Goal: Find specific page/section: Find specific page/section

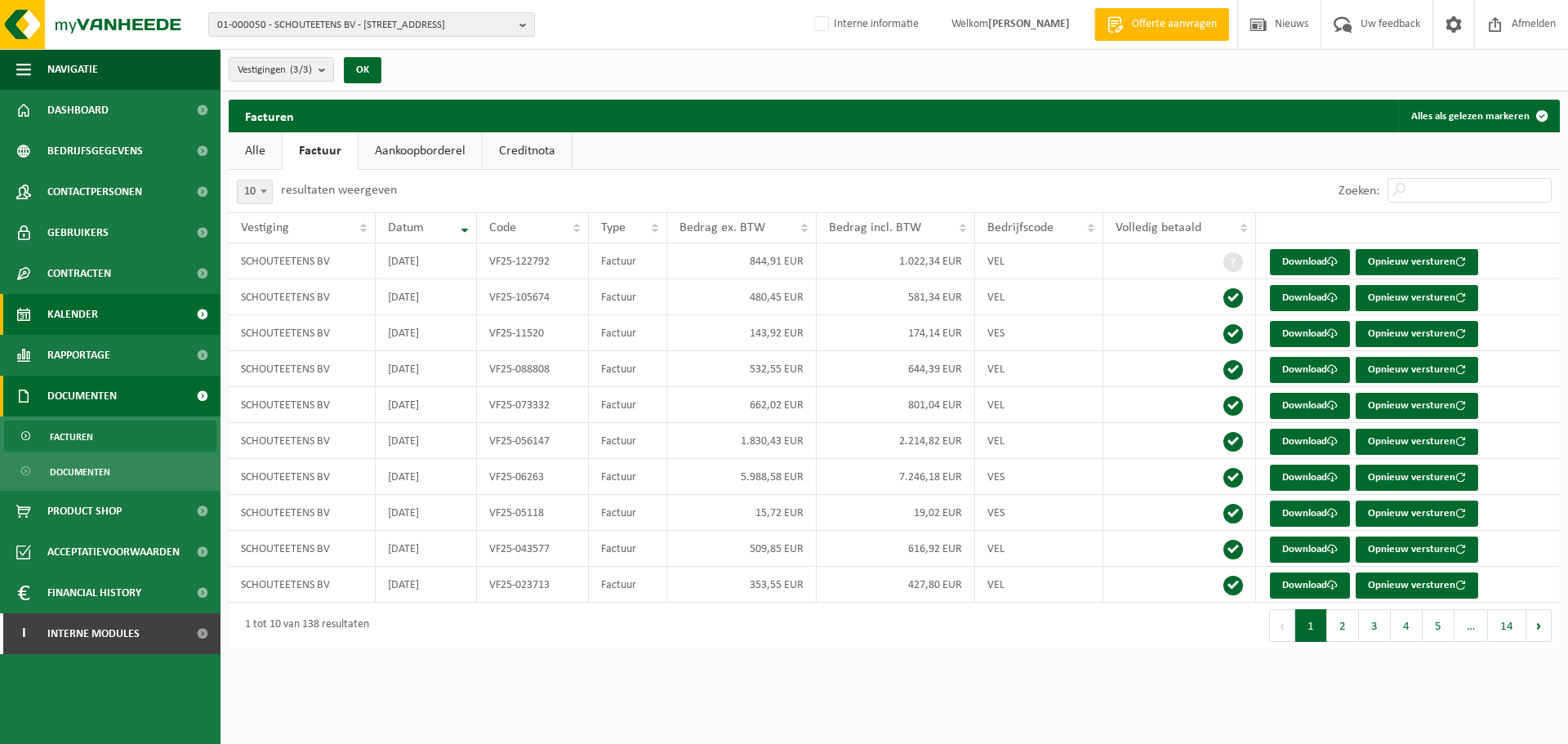
click at [92, 321] on span "Kalender" at bounding box center [73, 314] width 51 height 41
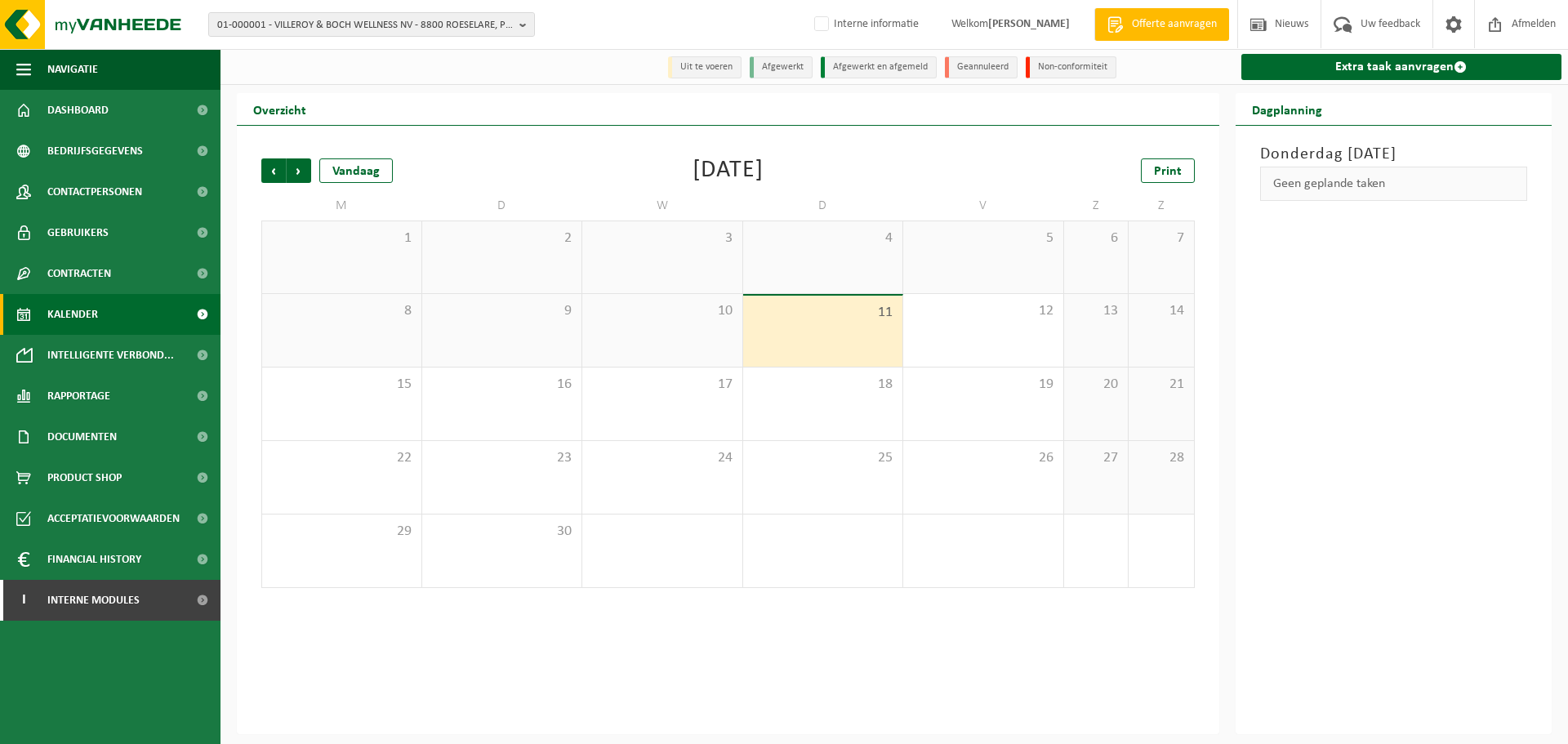
click at [822, 23] on span "Interne informatie" at bounding box center [863, 24] width 143 height 48
click at [833, 28] on label "Interne informatie" at bounding box center [865, 24] width 108 height 24
click at [809, 0] on input "Interne informatie" at bounding box center [808, -1] width 1 height 1
checkbox input "true"
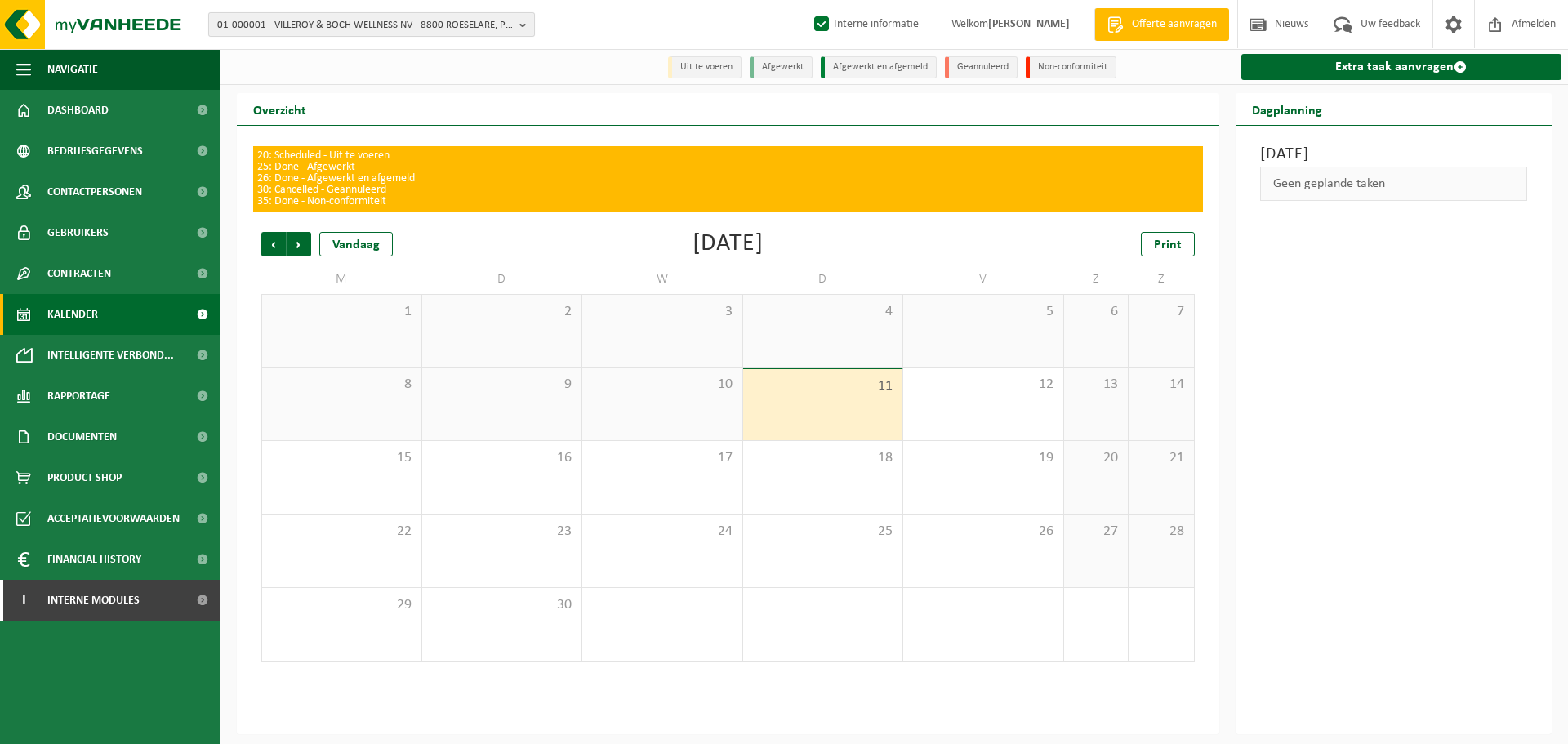
click at [388, 23] on span "01-000001 - VILLEROY & BOCH WELLNESS NV - 8800 ROESELARE, POPULIERSTRAAT 1" at bounding box center [365, 25] width 295 height 24
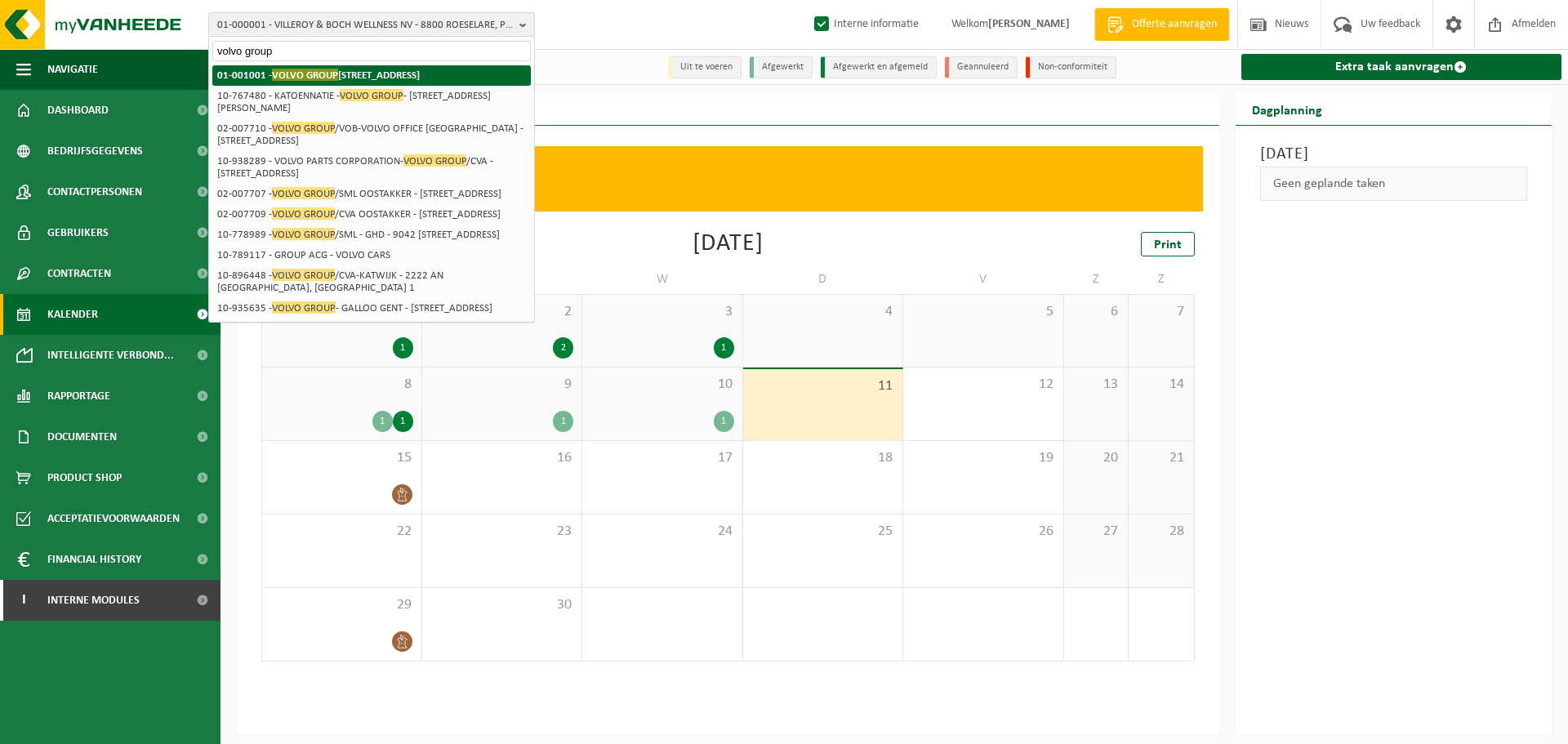
type input "volvo group"
click at [358, 79] on strong "01-001001 - VOLVO GROUP BELGIUM - 9041 OOSTAKKER, SMALLEHEERWEG 31" at bounding box center [318, 74] width 203 height 13
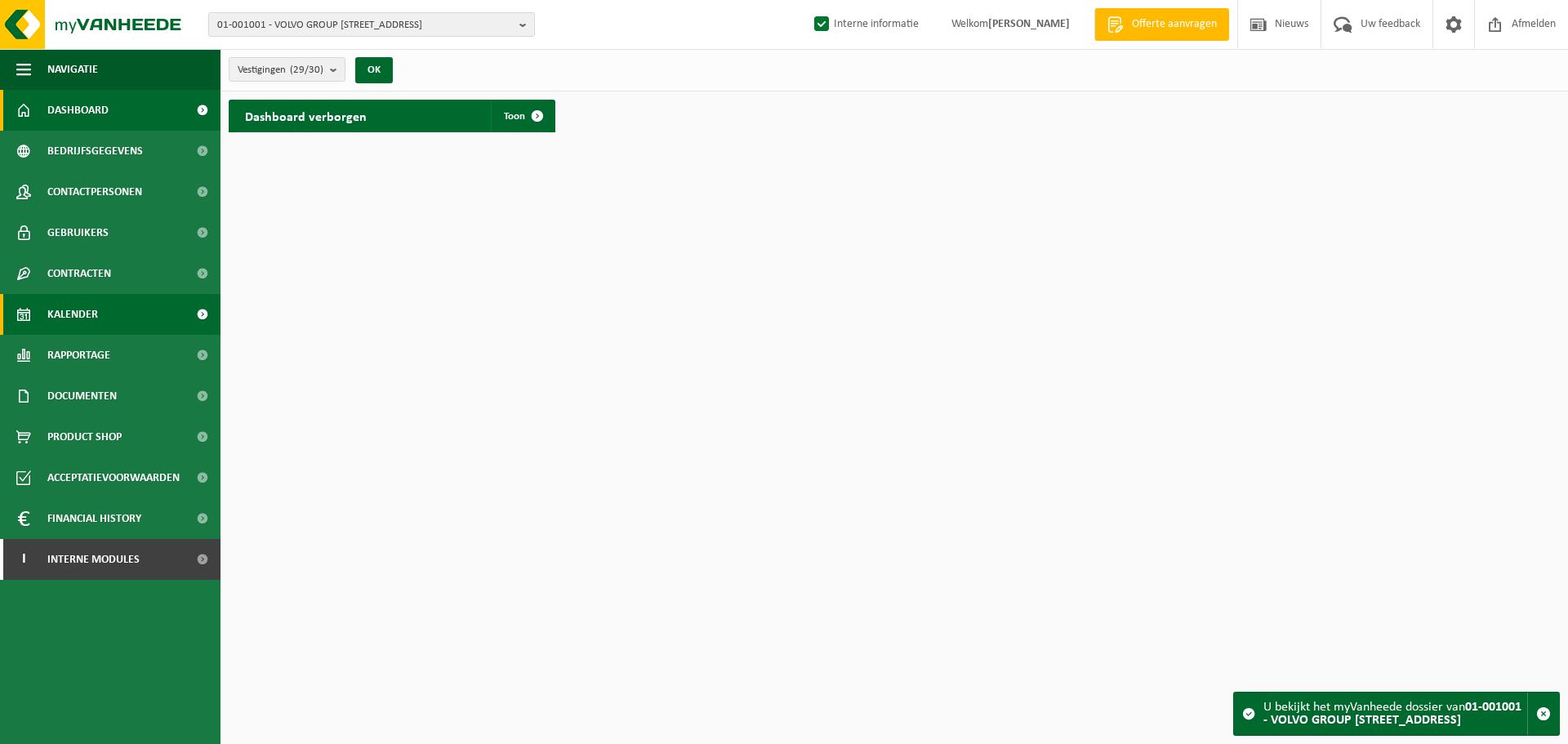
click at [77, 319] on span "Kalender" at bounding box center [73, 314] width 51 height 41
click at [90, 310] on span "Kalender" at bounding box center [73, 314] width 51 height 41
